Goal: Check status: Check status

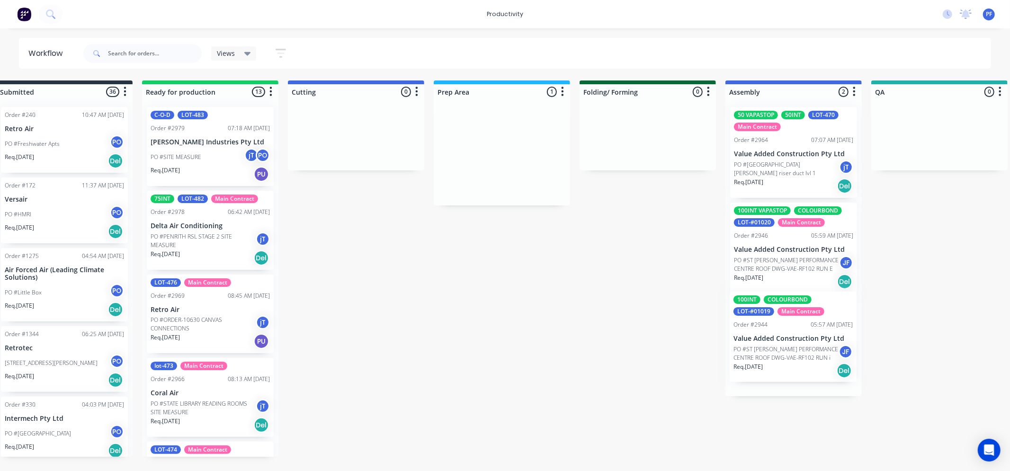
scroll to position [0, 27]
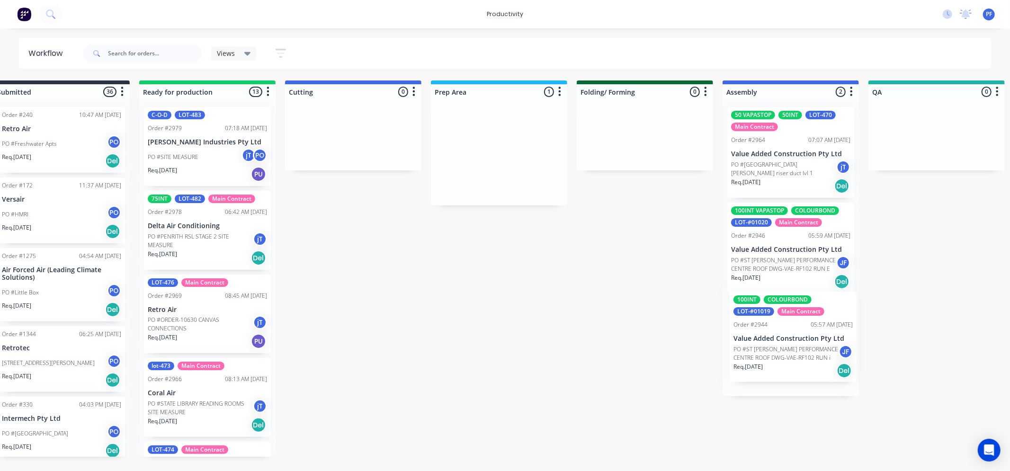
click at [774, 314] on div "Submitted 36 Order #240 10:47 AM [DATE] Retro Air PO #Freshwater Apts PO Req. […" at bounding box center [893, 269] width 1854 height 377
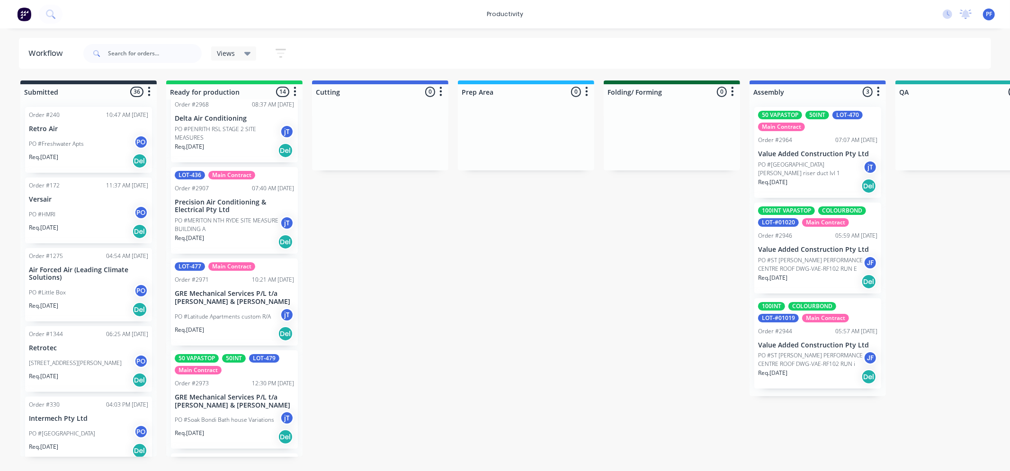
scroll to position [474, 0]
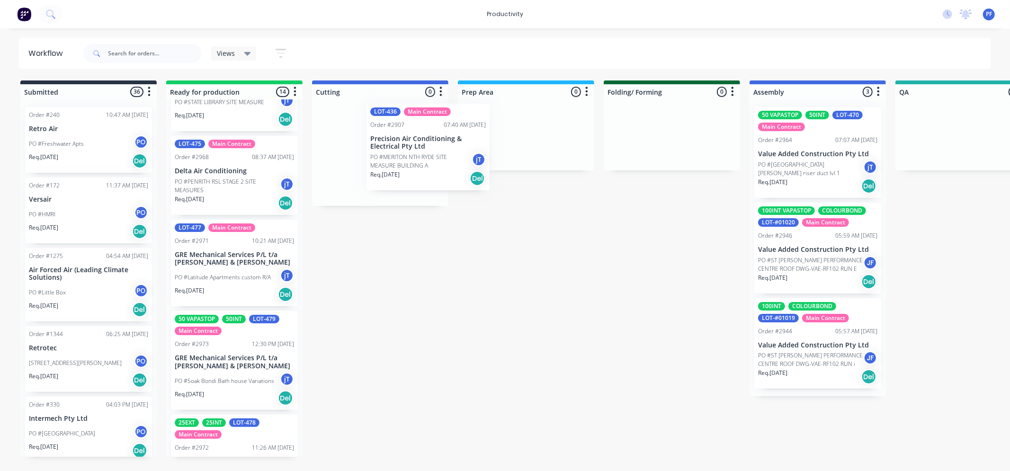
drag, startPoint x: 214, startPoint y: 273, endPoint x: 404, endPoint y: 141, distance: 231.5
click at [404, 142] on div "Submitted 36 Order #240 10:47 AM 24/09/24 Retro Air PO #Freshwater Apts PO Req.…" at bounding box center [920, 269] width 1854 height 377
